Goal: Transaction & Acquisition: Book appointment/travel/reservation

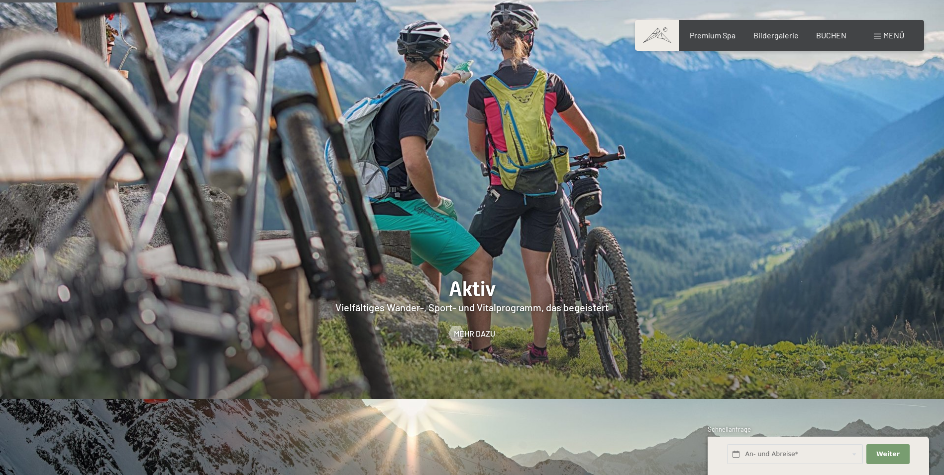
scroll to position [2389, 0]
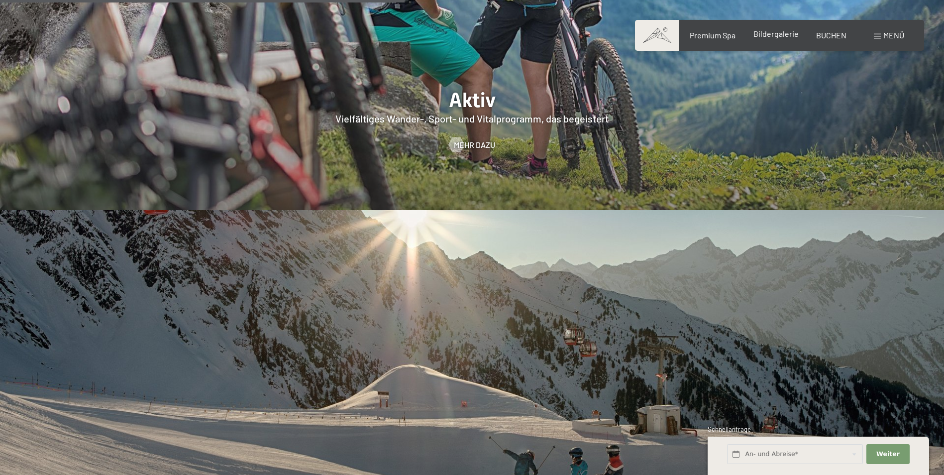
click at [762, 40] on div "Premium Spa Bildergalerie BUCHEN" at bounding box center [759, 35] width 209 height 11
click at [765, 34] on span "Bildergalerie" at bounding box center [775, 33] width 45 height 9
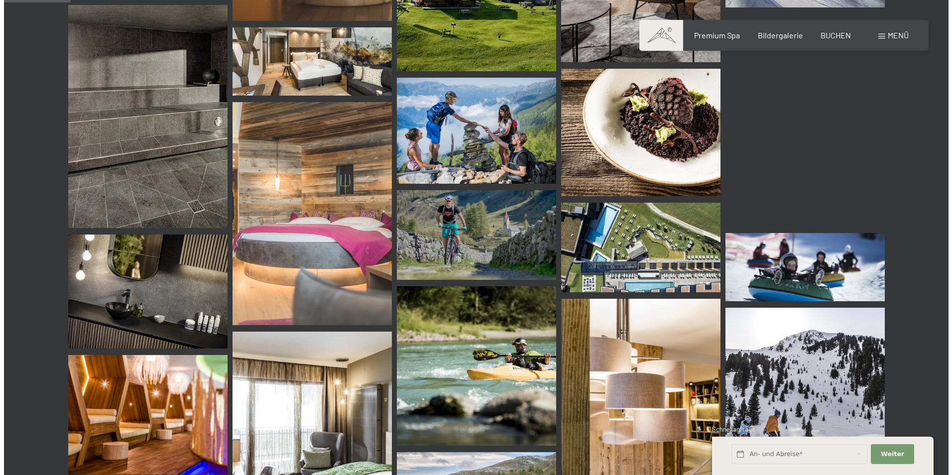
scroll to position [896, 0]
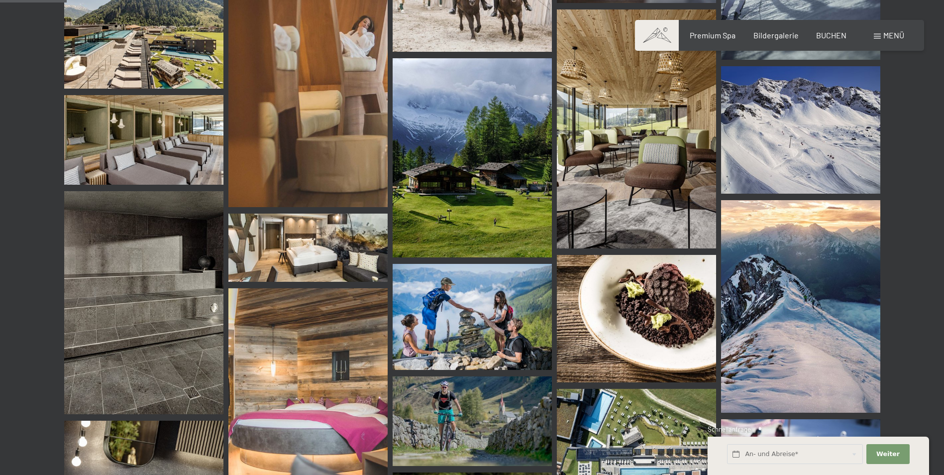
click at [883, 35] on span "Menü" at bounding box center [893, 34] width 21 height 9
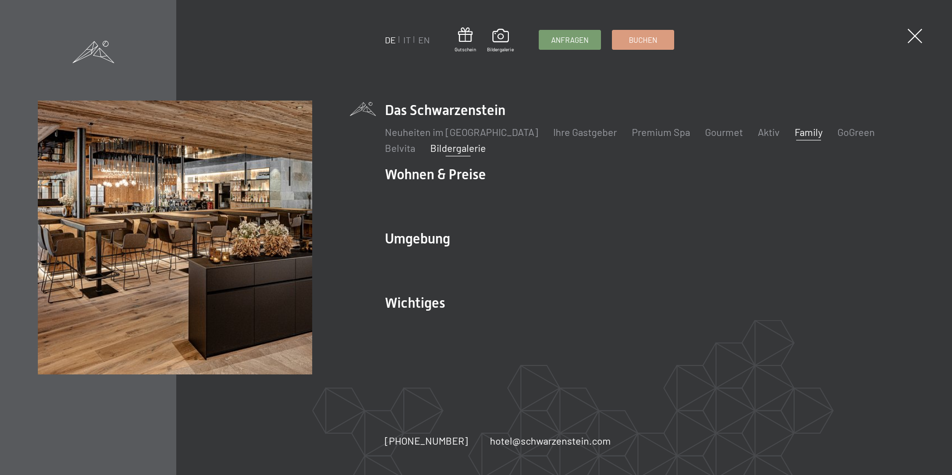
click at [794, 136] on link "Family" at bounding box center [808, 132] width 28 height 12
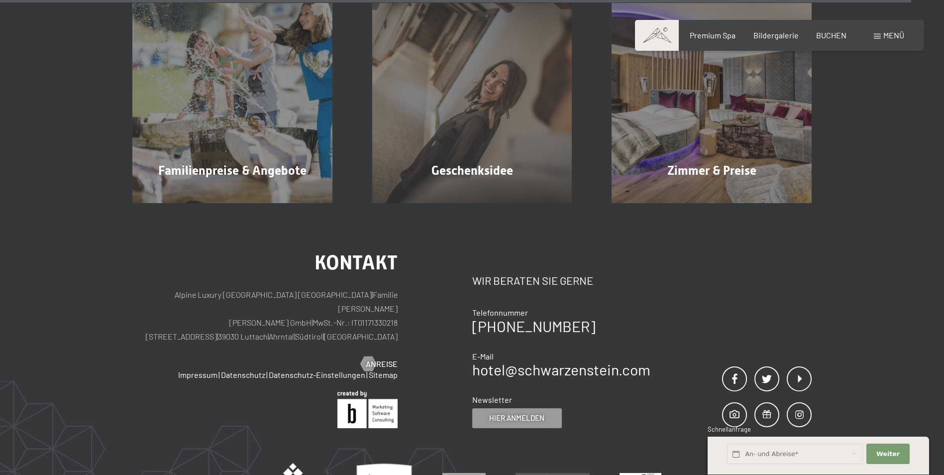
scroll to position [7515, 0]
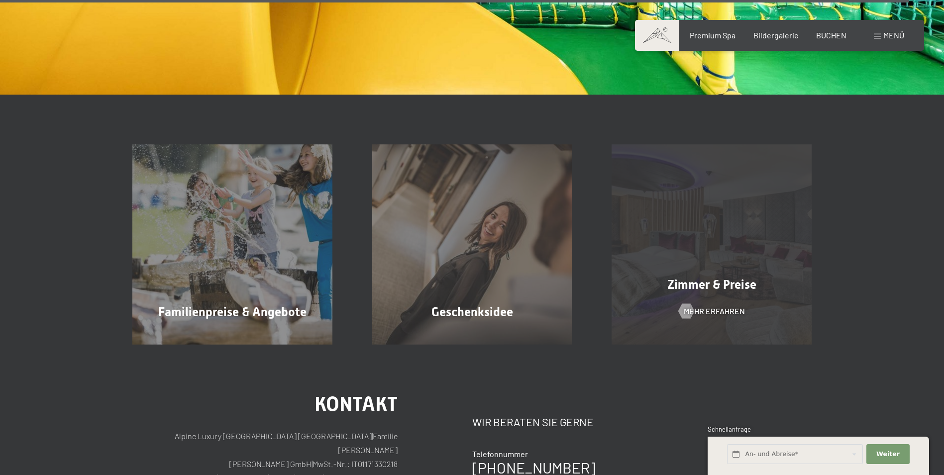
click at [688, 277] on span "Zimmer & Preise" at bounding box center [711, 284] width 89 height 14
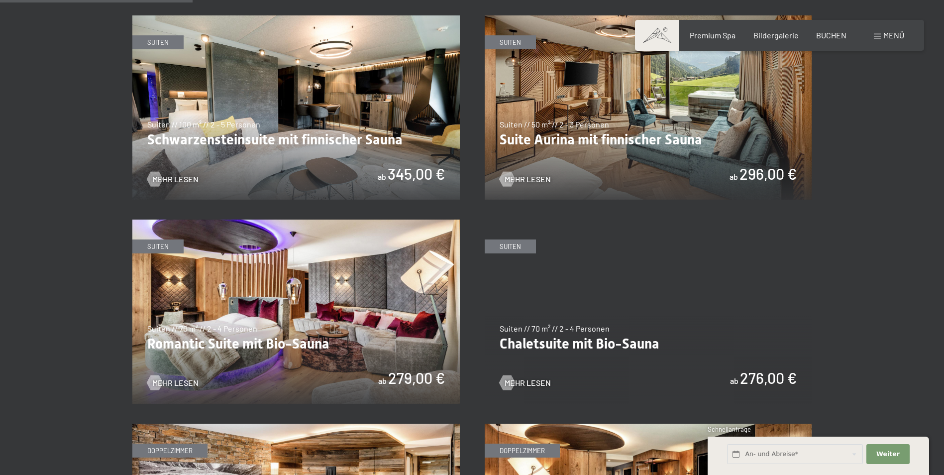
scroll to position [647, 0]
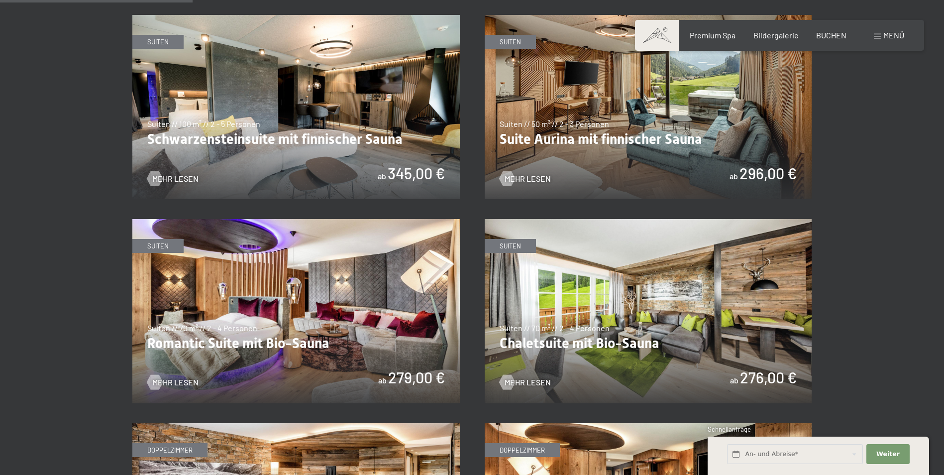
click at [225, 323] on img at bounding box center [295, 311] width 327 height 184
